Goal: Transaction & Acquisition: Obtain resource

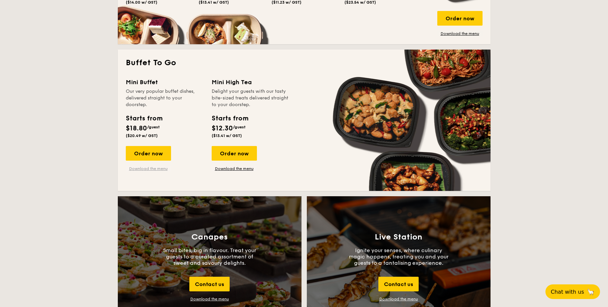
scroll to position [554, 0]
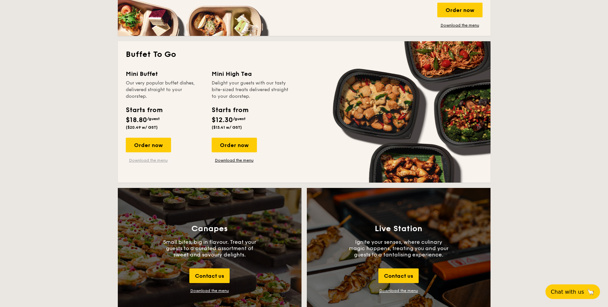
click at [144, 160] on link "Download the menu" at bounding box center [148, 160] width 45 height 5
click at [216, 291] on div "Download the menu" at bounding box center [209, 291] width 39 height 5
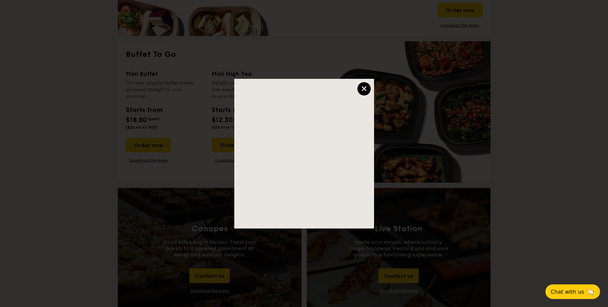
click at [363, 89] on div "×" at bounding box center [364, 88] width 13 height 13
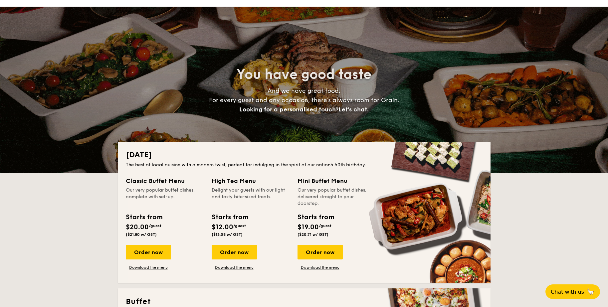
scroll to position [0, 0]
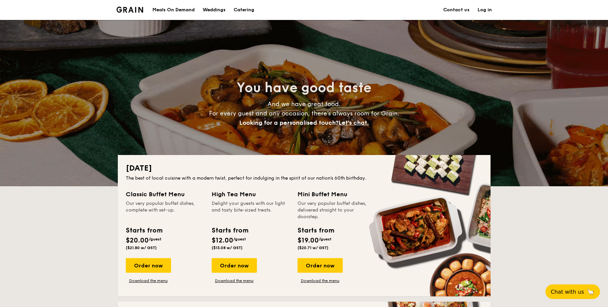
click at [139, 9] on img at bounding box center [130, 10] width 27 height 6
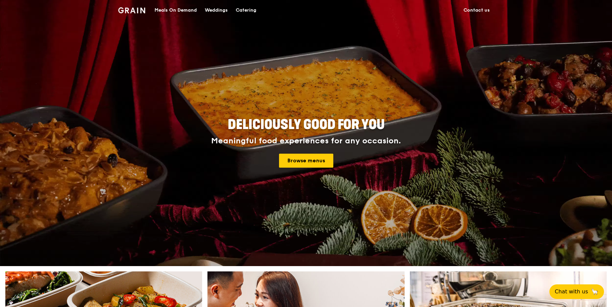
click at [167, 10] on div "Meals On Demand" at bounding box center [175, 10] width 42 height 20
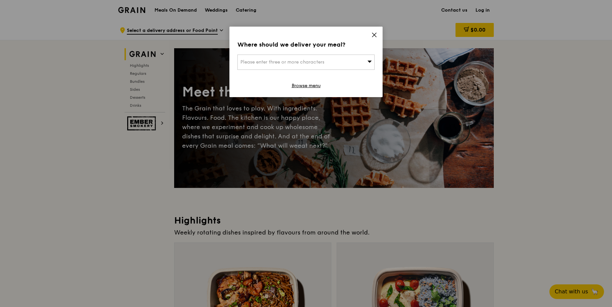
click at [373, 33] on icon at bounding box center [374, 35] width 4 height 4
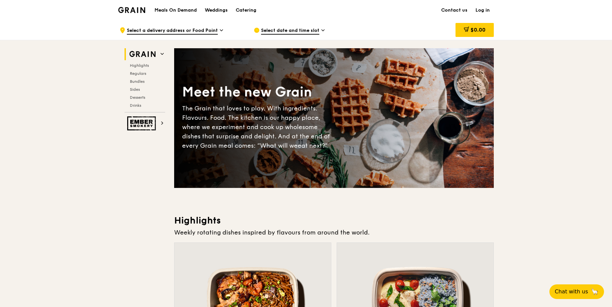
click at [129, 11] on img at bounding box center [131, 10] width 27 height 6
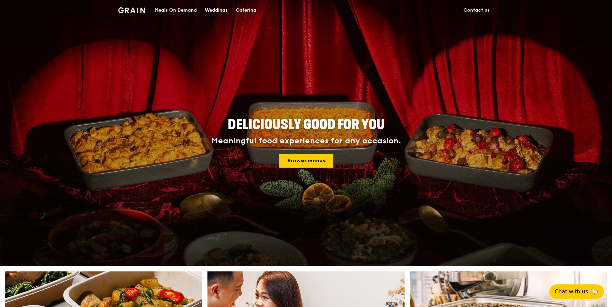
scroll to position [227, 0]
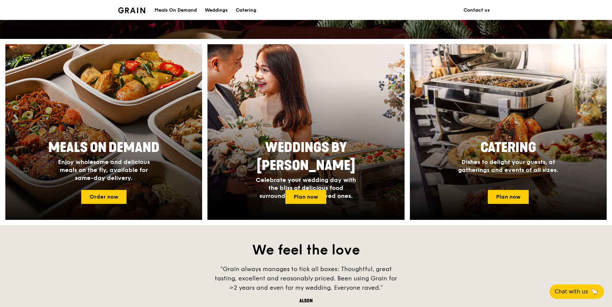
click at [105, 205] on div at bounding box center [103, 132] width 216 height 193
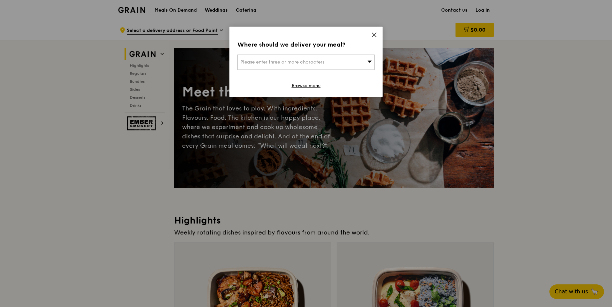
click at [374, 37] on icon at bounding box center [374, 35] width 6 height 6
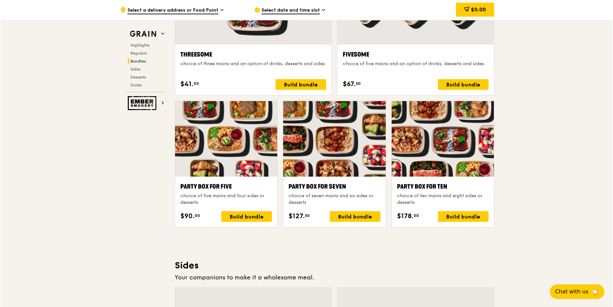
scroll to position [1165, 0]
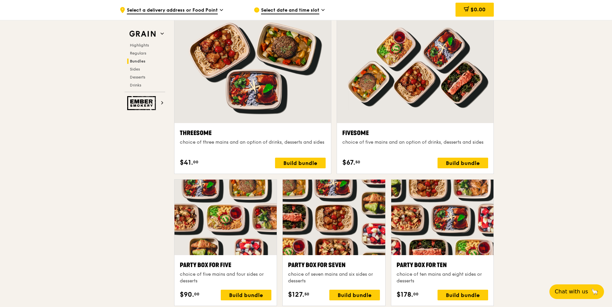
click at [458, 236] on div at bounding box center [442, 218] width 102 height 76
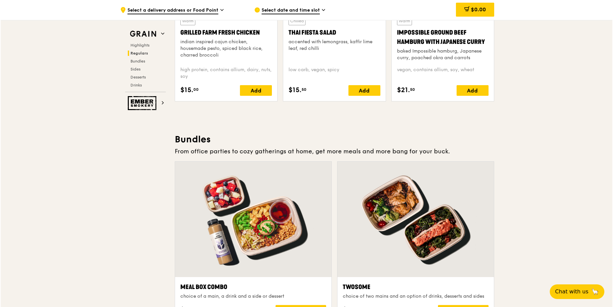
scroll to position [902, 0]
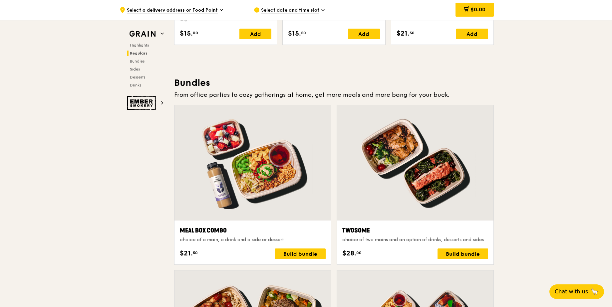
click at [271, 176] on div at bounding box center [252, 163] width 156 height 116
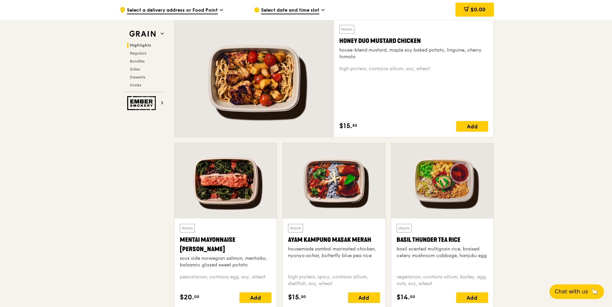
scroll to position [0, 0]
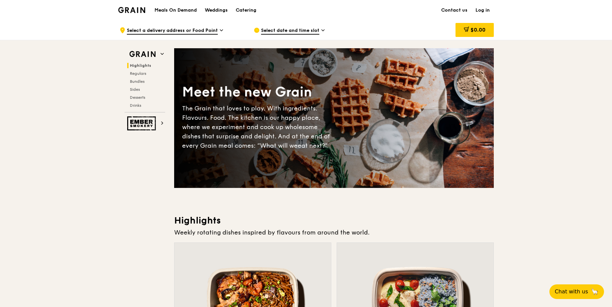
scroll to position [227, 0]
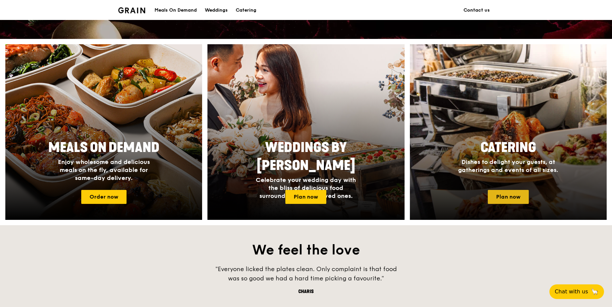
click at [506, 194] on link "Plan now" at bounding box center [508, 197] width 41 height 14
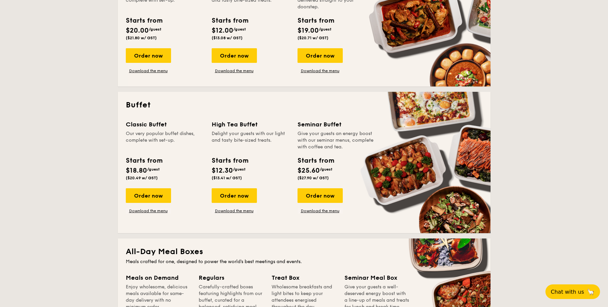
scroll to position [134, 0]
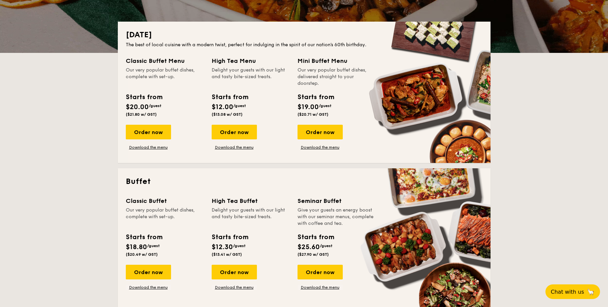
click at [356, 216] on div "Give your guests an energy boost with our seminar menus, complete with coffee a…" at bounding box center [337, 217] width 78 height 20
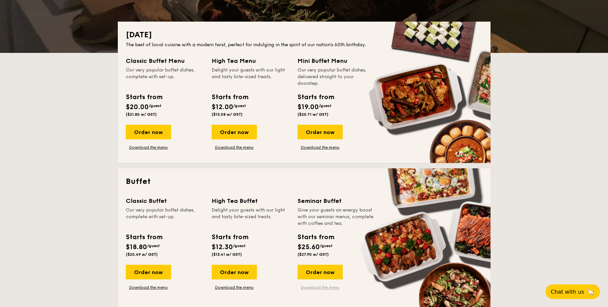
click at [324, 288] on link "Download the menu" at bounding box center [320, 287] width 45 height 5
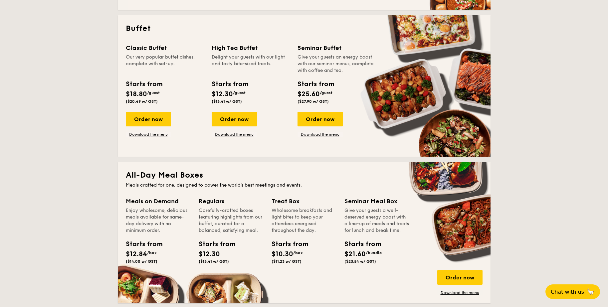
scroll to position [419, 0]
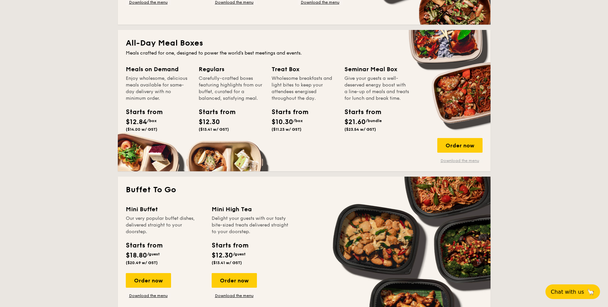
click at [458, 160] on link "Download the menu" at bounding box center [460, 160] width 45 height 5
